Goal: Task Accomplishment & Management: Use online tool/utility

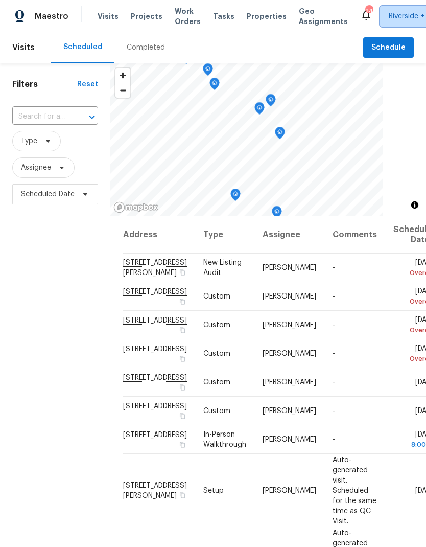
click at [389, 12] on span "Riverside + 1" at bounding box center [409, 16] width 41 height 10
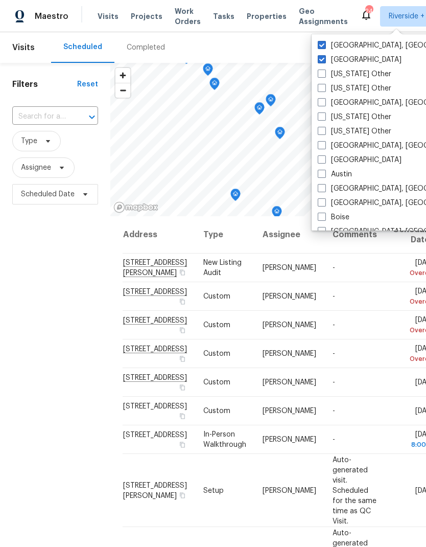
click at [324, 43] on span at bounding box center [322, 45] width 8 height 8
click at [324, 43] on input "[GEOGRAPHIC_DATA], [GEOGRAPHIC_DATA]" at bounding box center [321, 43] width 7 height 7
checkbox input "false"
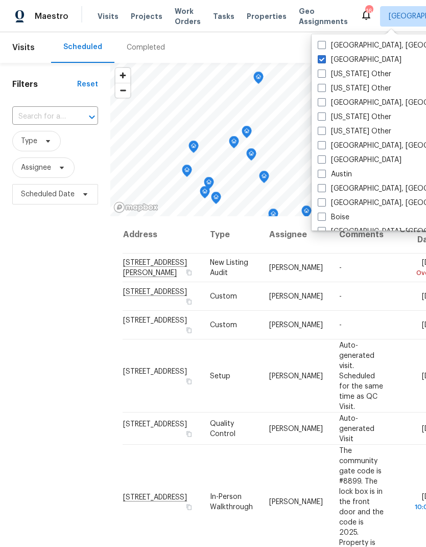
click at [40, 372] on div "Filters Reset ​ Type Assignee Scheduled Date" at bounding box center [55, 358] width 110 height 591
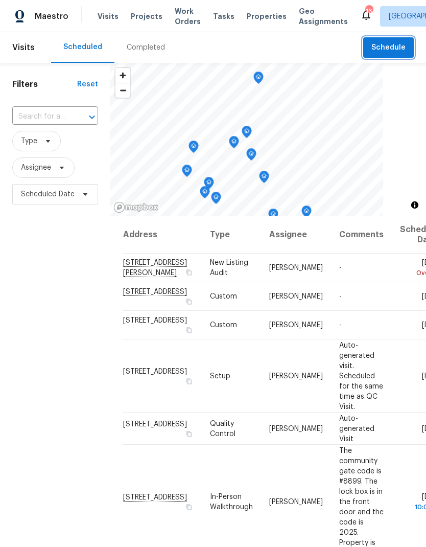
click at [396, 40] on button "Schedule" at bounding box center [388, 47] width 51 height 21
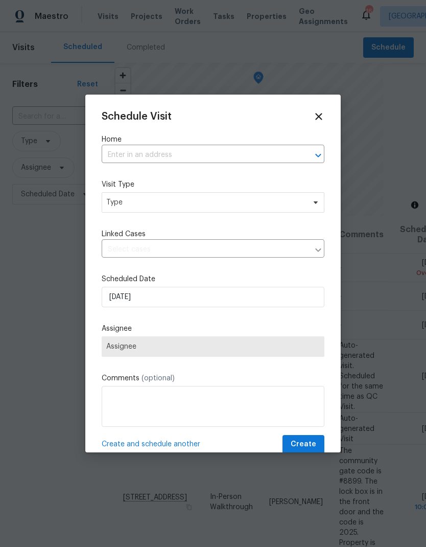
click at [129, 150] on input "text" at bounding box center [199, 155] width 194 height 16
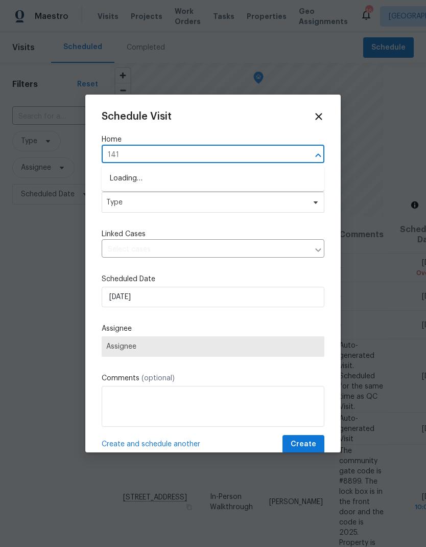
type input "1413"
click at [137, 178] on li "[STREET_ADDRESS]" at bounding box center [213, 178] width 223 height 17
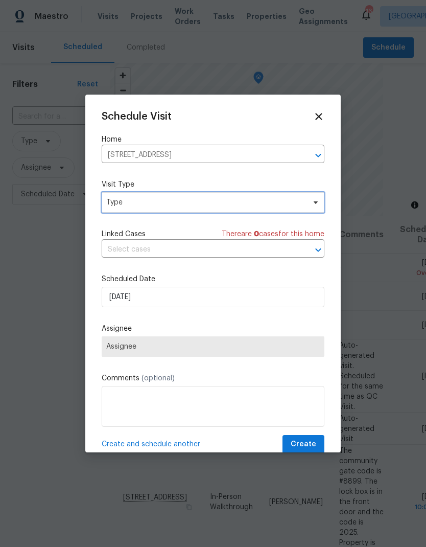
click at [133, 203] on span "Type" at bounding box center [205, 202] width 199 height 10
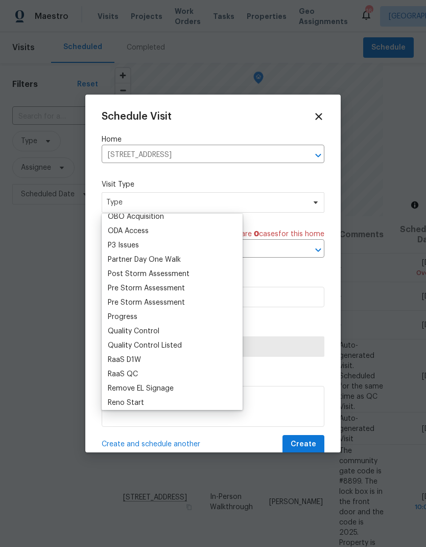
scroll to position [618, 0]
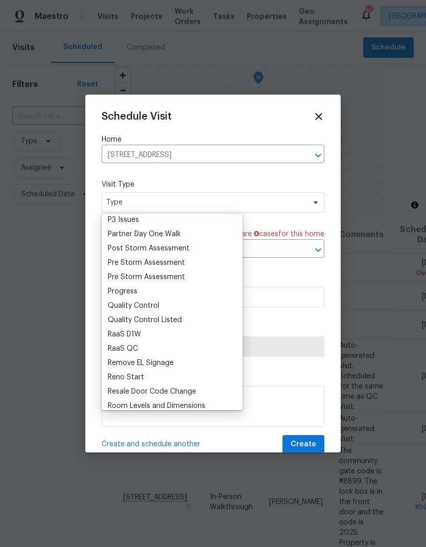
click at [124, 291] on div "Progress" at bounding box center [123, 291] width 30 height 10
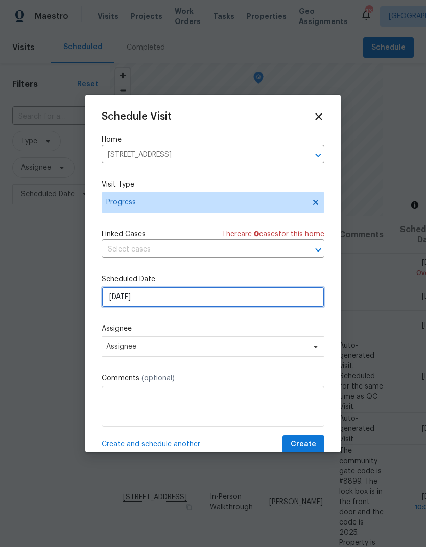
click at [153, 299] on input "[DATE]" at bounding box center [213, 297] width 223 height 20
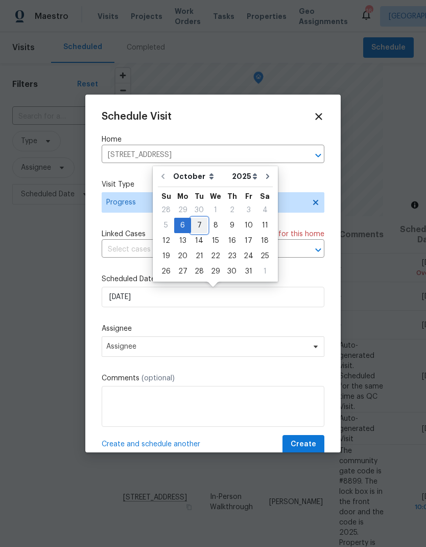
click at [197, 220] on div "7" at bounding box center [199, 225] width 16 height 14
type input "[DATE]"
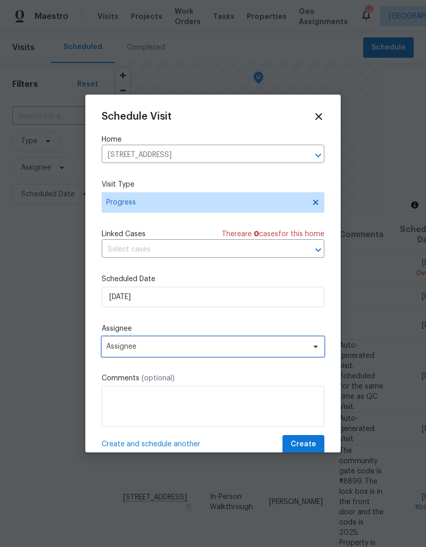
click at [130, 349] on span "Assignee" at bounding box center [206, 346] width 200 height 8
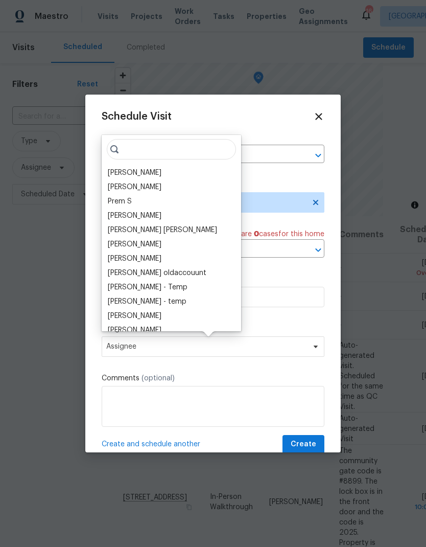
click at [122, 175] on div "[PERSON_NAME]" at bounding box center [135, 173] width 54 height 10
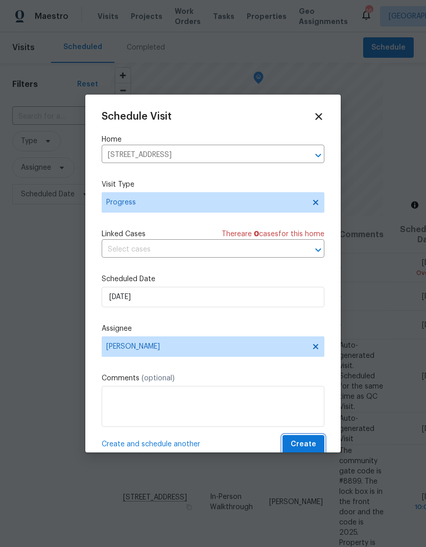
click at [309, 439] on button "Create" at bounding box center [304, 444] width 42 height 19
